Goal: Download file/media

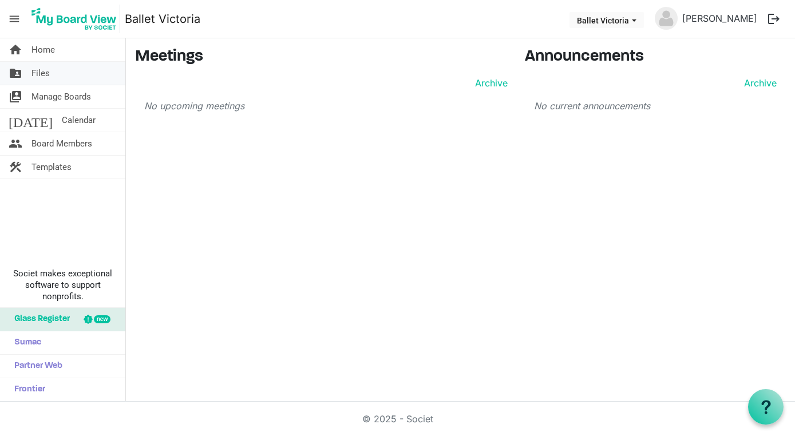
click at [52, 71] on link "folder_shared Files" at bounding box center [62, 73] width 125 height 23
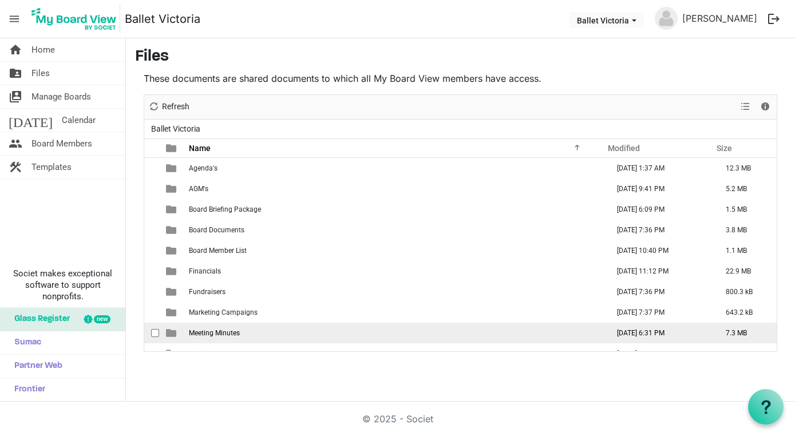
click at [232, 325] on td "Meeting Minutes" at bounding box center [394, 333] width 419 height 21
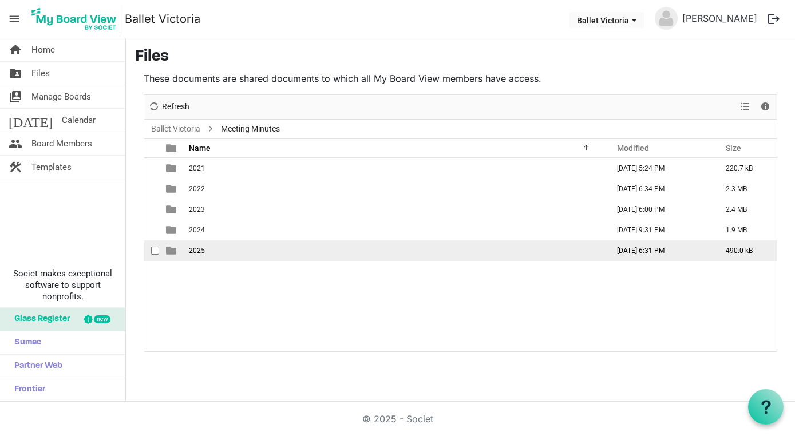
click at [215, 247] on td "2025" at bounding box center [394, 250] width 419 height 21
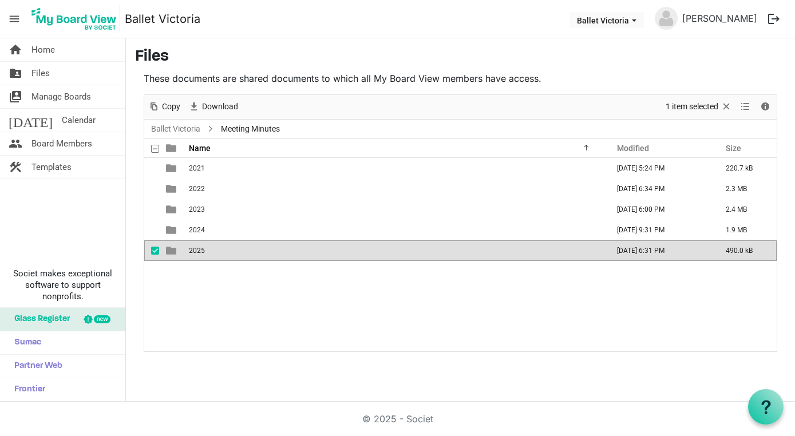
click at [215, 247] on td "2025" at bounding box center [394, 250] width 419 height 21
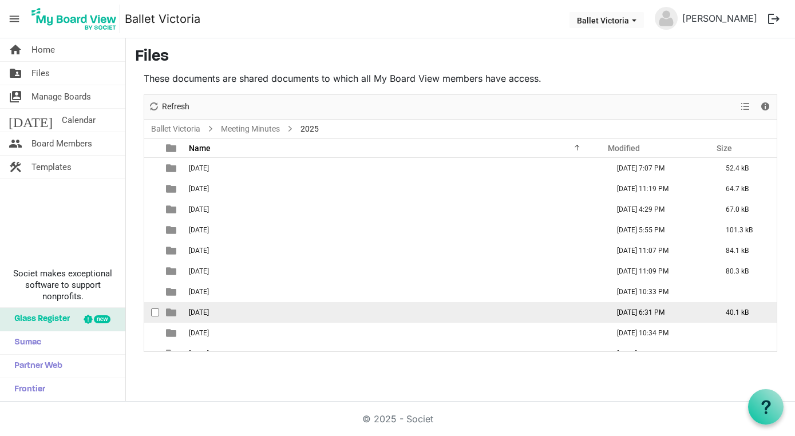
click at [227, 312] on td "[DATE]" at bounding box center [394, 312] width 419 height 21
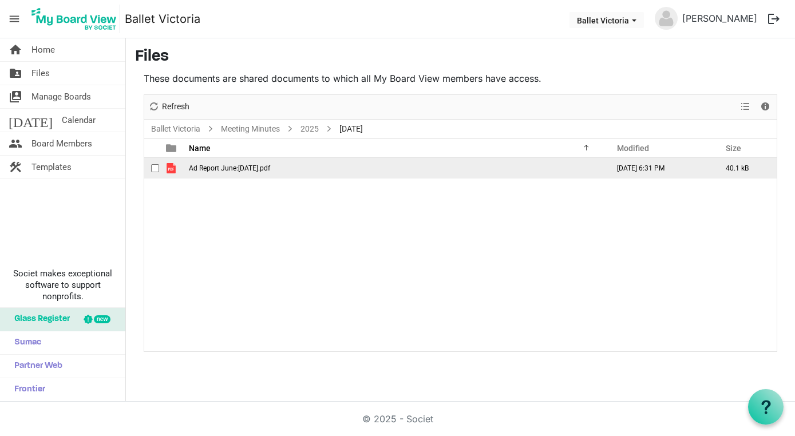
click at [216, 172] on td "Ad Report June:[DATE].pdf" at bounding box center [394, 168] width 419 height 21
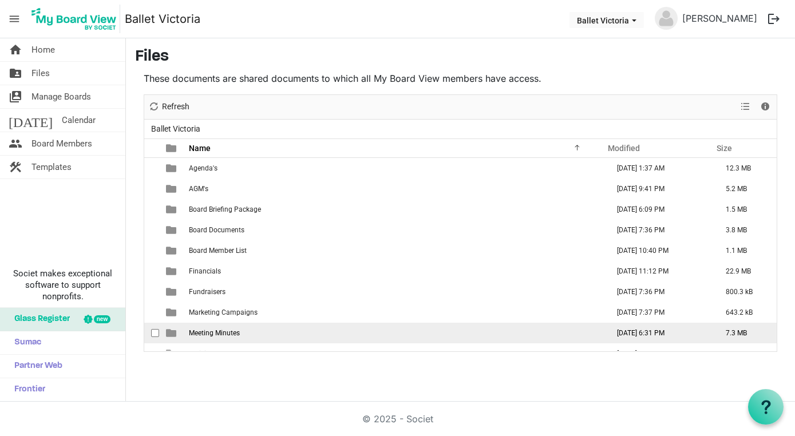
click at [203, 334] on span "Meeting Minutes" at bounding box center [214, 333] width 51 height 8
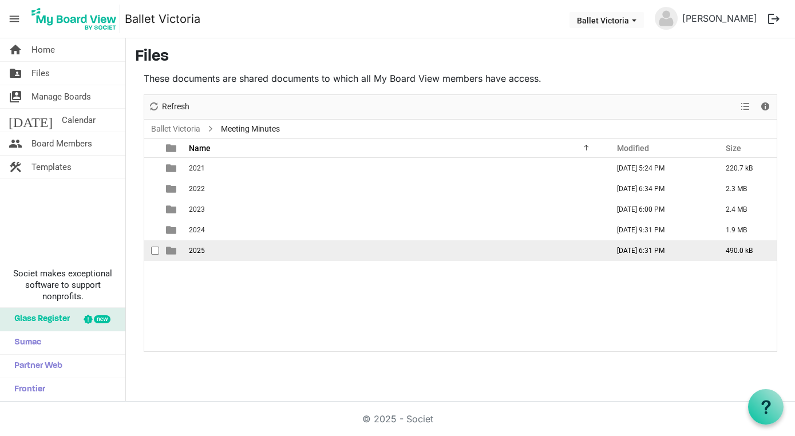
click at [216, 247] on td "2025" at bounding box center [394, 250] width 419 height 21
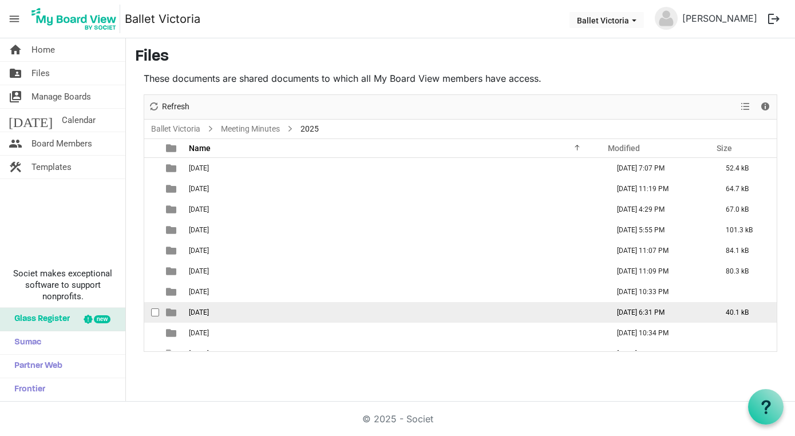
click at [223, 312] on td "[DATE]" at bounding box center [394, 312] width 419 height 21
